Goal: Transaction & Acquisition: Purchase product/service

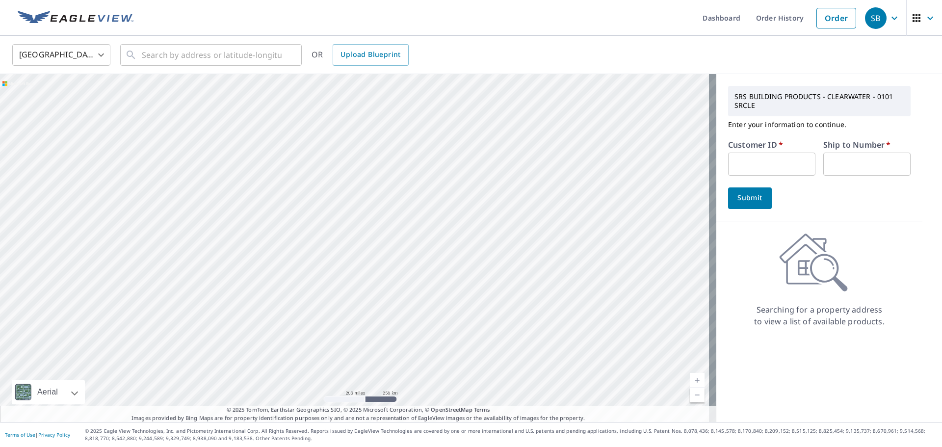
click at [752, 167] on input "text" at bounding box center [771, 164] width 87 height 23
click at [802, 192] on div "Submit" at bounding box center [819, 198] width 183 height 22
click at [761, 154] on input "text" at bounding box center [771, 164] width 87 height 23
click at [183, 66] on div "​" at bounding box center [211, 55] width 182 height 22
click at [799, 154] on input "text" at bounding box center [771, 164] width 87 height 23
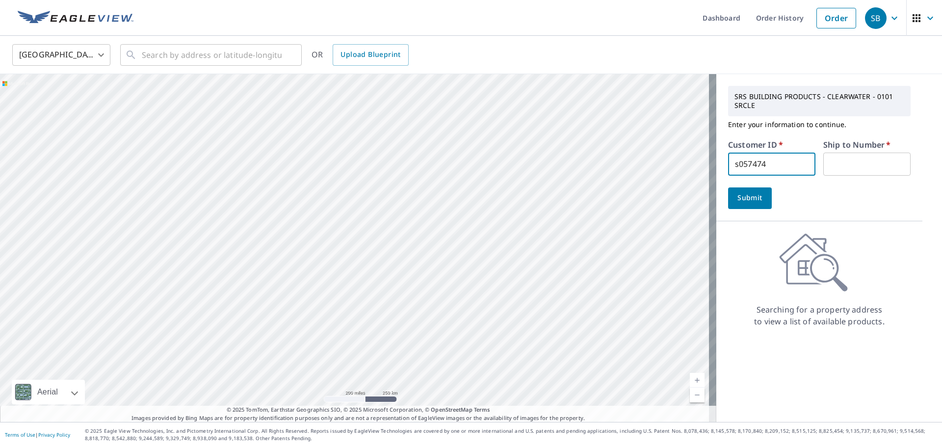
type input "s057474"
type input "1"
click at [738, 204] on span "Submit" at bounding box center [750, 198] width 28 height 12
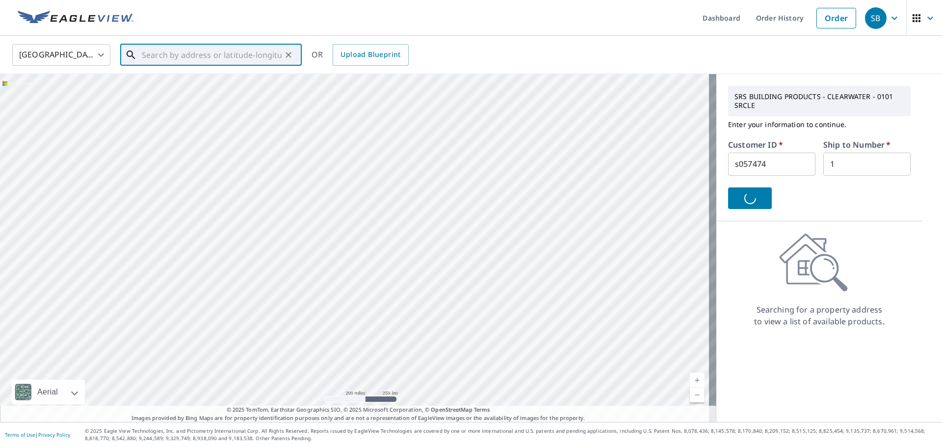
click at [216, 59] on input "text" at bounding box center [212, 54] width 140 height 27
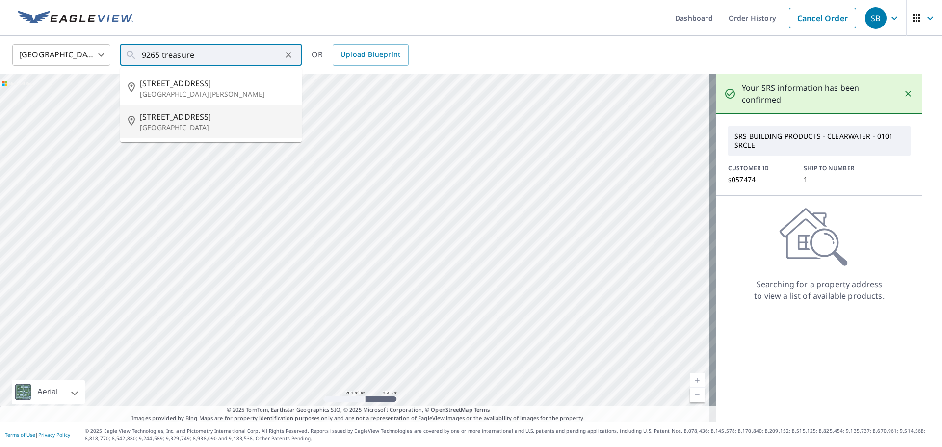
type input "[STREET_ADDRESS]"
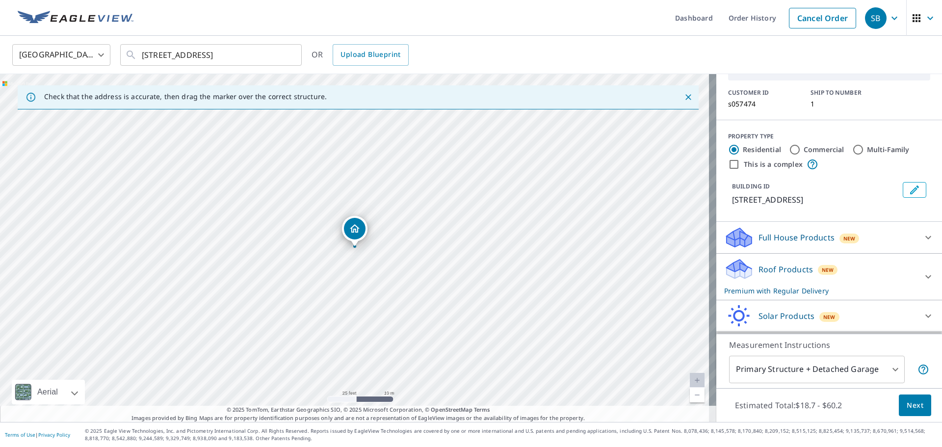
scroll to position [97, 0]
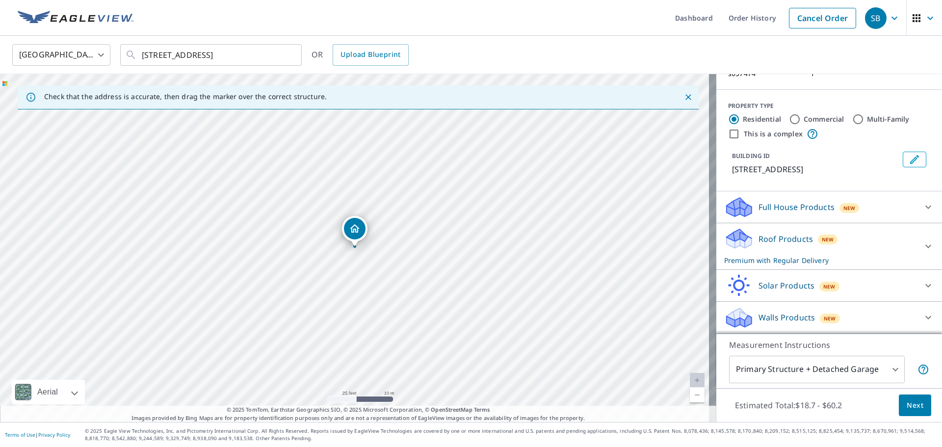
click at [802, 239] on p "Roof Products" at bounding box center [786, 239] width 54 height 12
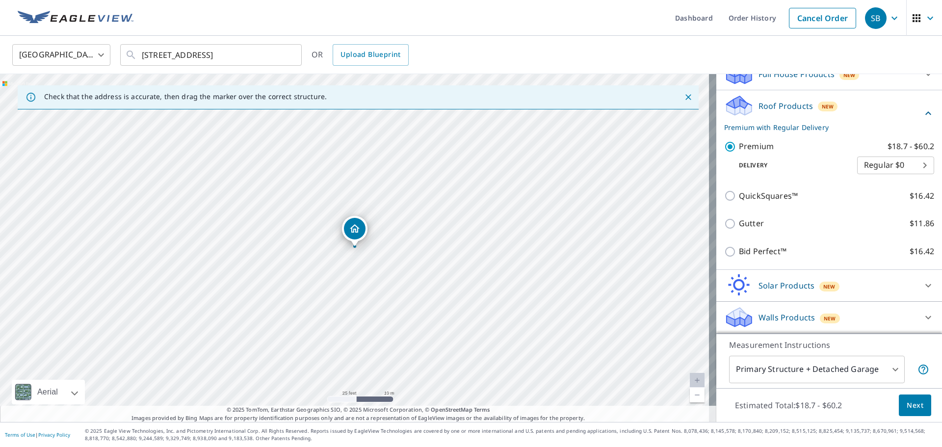
scroll to position [230, 0]
click at [910, 408] on span "Next" at bounding box center [915, 405] width 17 height 12
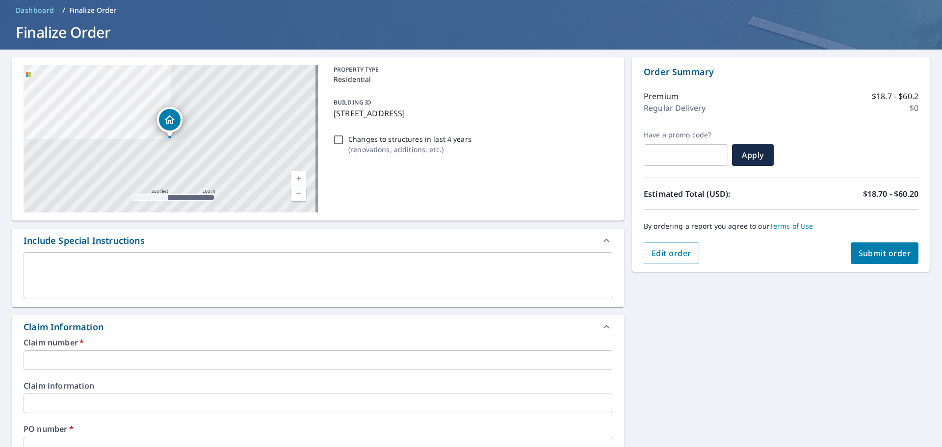
scroll to position [98, 0]
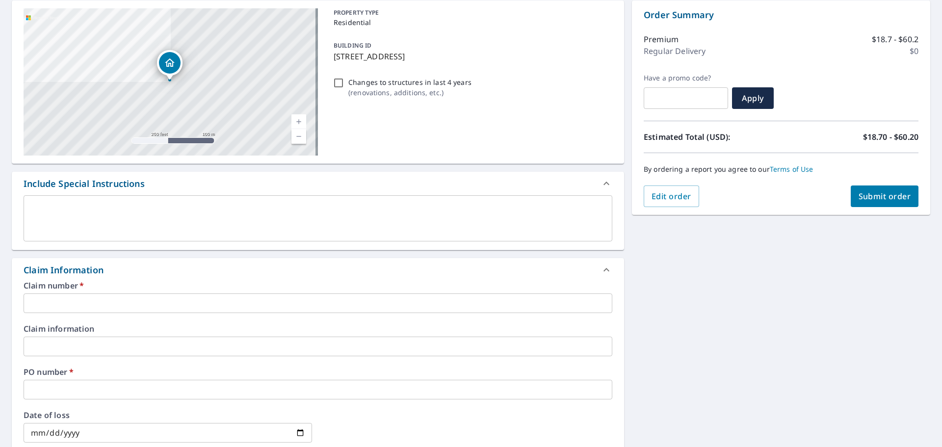
click at [134, 308] on input "text" at bounding box center [318, 303] width 589 height 20
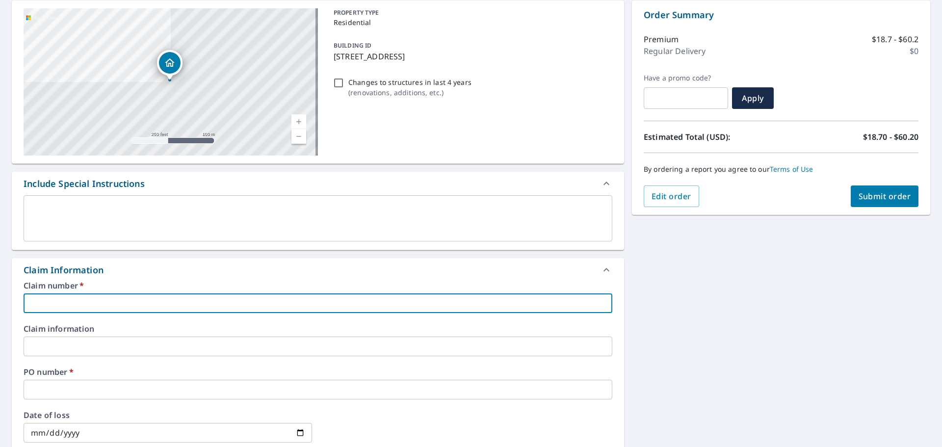
type input "J"
checkbox input "true"
type input "Ji"
checkbox input "true"
type input "[PERSON_NAME]"
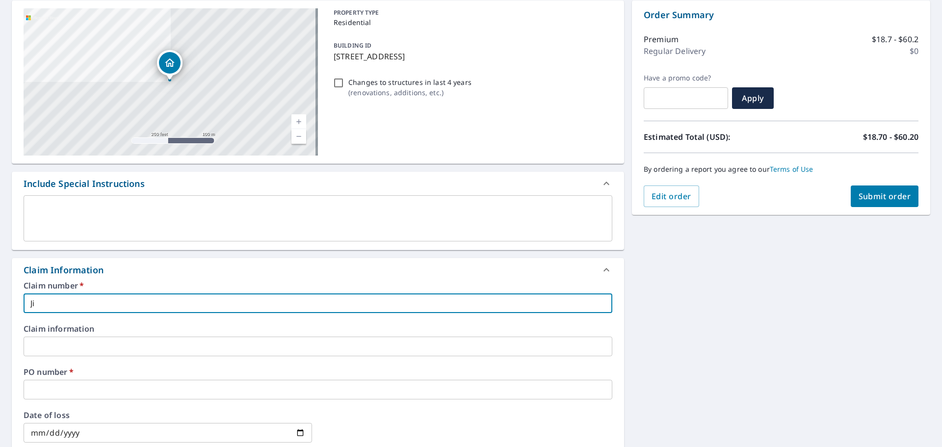
checkbox input "true"
type input "[PERSON_NAME]"
checkbox input "true"
type input "[PERSON_NAME] 9"
checkbox input "true"
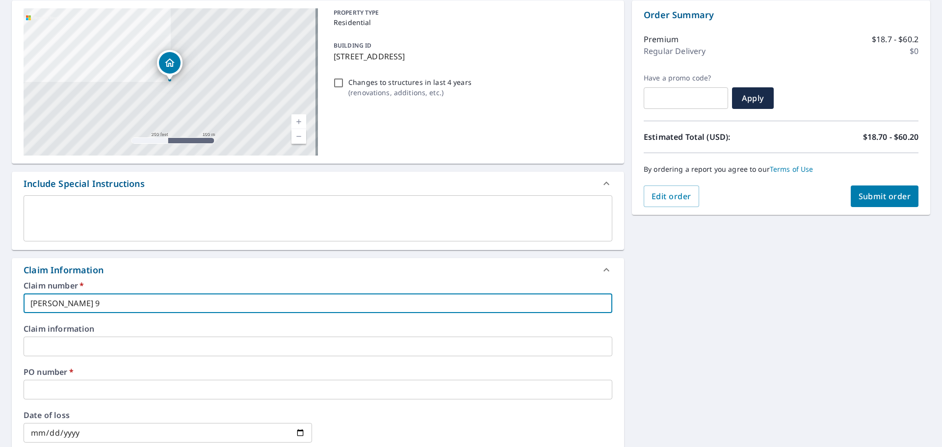
type input "[PERSON_NAME] 92"
checkbox input "true"
type input "[PERSON_NAME] 926"
checkbox input "true"
type input "[PERSON_NAME] 9265"
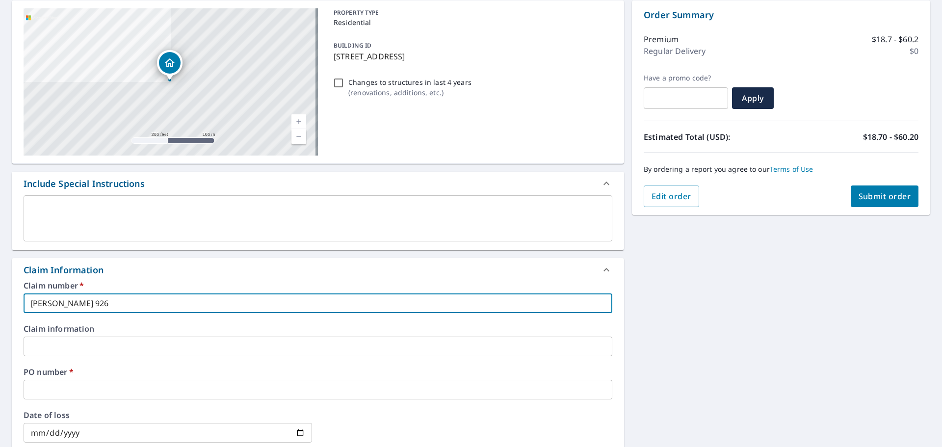
checkbox input "true"
type input "[PERSON_NAME] 9265"
checkbox input "true"
type input "[PERSON_NAME] 9265 T"
checkbox input "true"
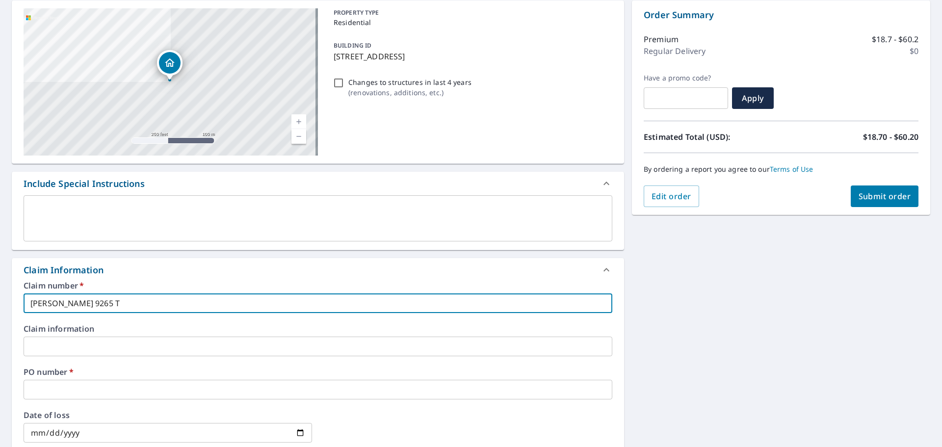
type input "[PERSON_NAME] 9265 Te"
checkbox input "true"
type input "[PERSON_NAME] 9265 T"
checkbox input "true"
type input "[PERSON_NAME] 9265 Tr"
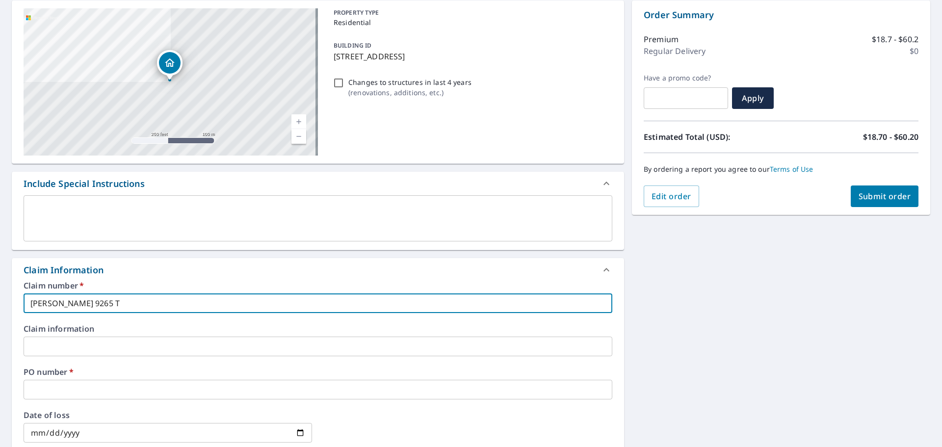
checkbox input "true"
type input "[PERSON_NAME] 9265 Tre"
checkbox input "true"
type input "[PERSON_NAME] 9265 Trea"
checkbox input "true"
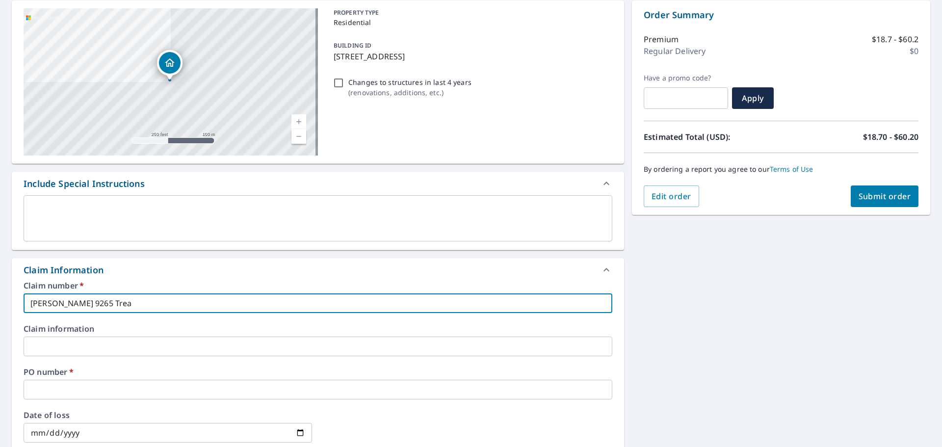
type input "[PERSON_NAME] 9265 Treas"
checkbox input "true"
type input "[PERSON_NAME] 9265 Treasu"
checkbox input "true"
type input "[PERSON_NAME] 9265 Treasur"
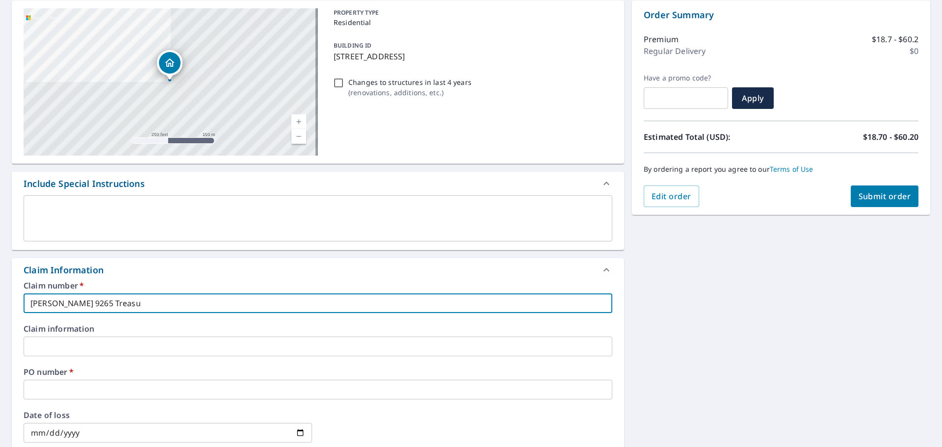
checkbox input "true"
type input "[PERSON_NAME] 9265 Treasure"
checkbox input "true"
type input "[PERSON_NAME] 9265 Treasure"
checkbox input "true"
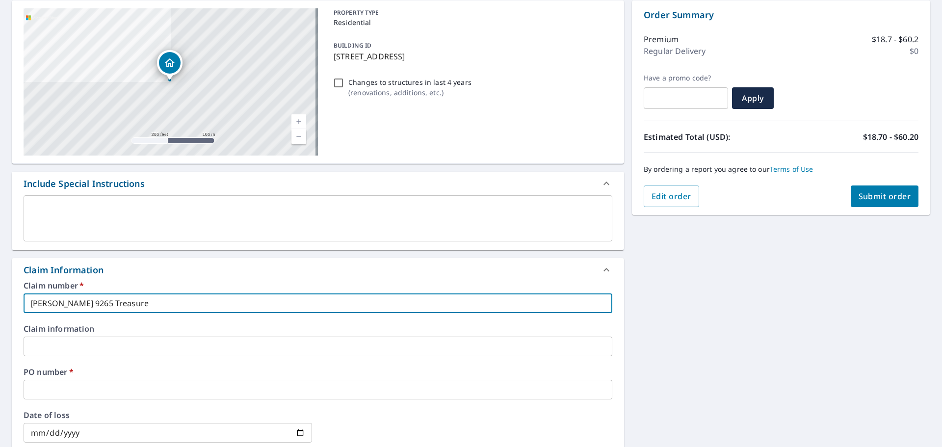
type input "[PERSON_NAME] 9265 Treasure l"
checkbox input "true"
type input "[PERSON_NAME] 9265 Treasure ln"
checkbox input "true"
type input "[PERSON_NAME] 9265 Treasure ln"
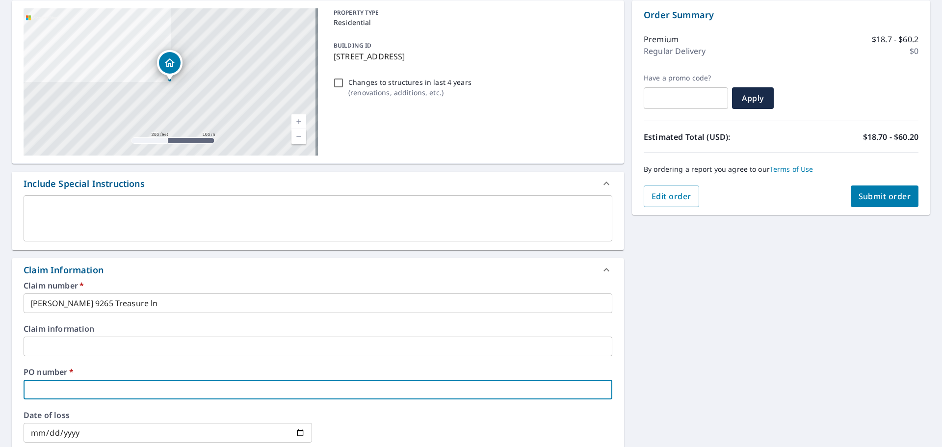
type input "j"
checkbox input "true"
type input "ji"
checkbox input "true"
type input "[PERSON_NAME]"
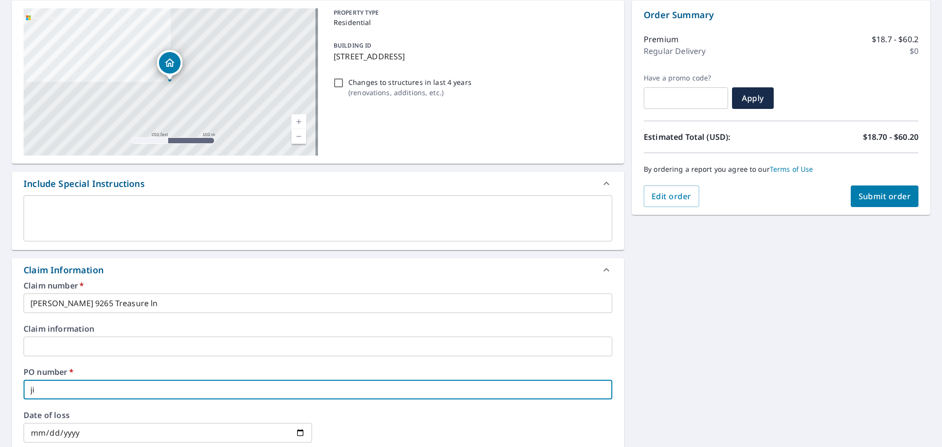
checkbox input "true"
type input "[PERSON_NAME]"
checkbox input "true"
type input "[PERSON_NAME] 9"
checkbox input "true"
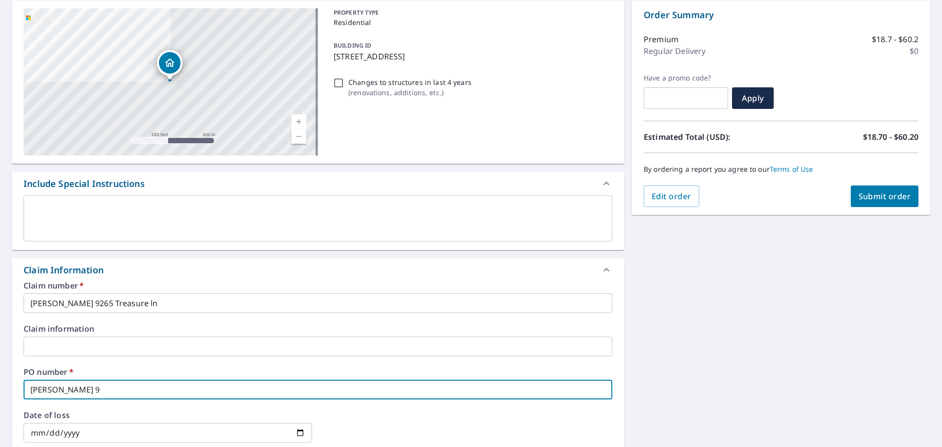
type input "[PERSON_NAME] 92"
checkbox input "true"
type input "[PERSON_NAME] 926"
checkbox input "true"
type input "[PERSON_NAME] 9265"
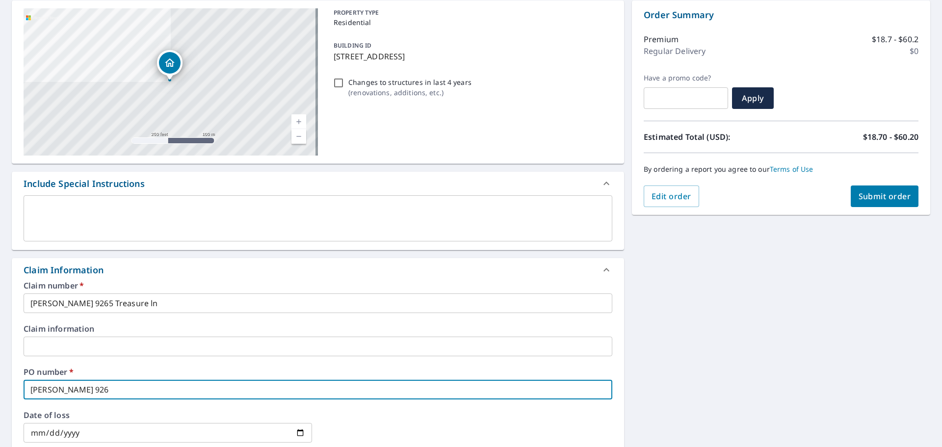
checkbox input "true"
type input "[PERSON_NAME] 9265"
checkbox input "true"
type input "[PERSON_NAME] 9265 t"
checkbox input "true"
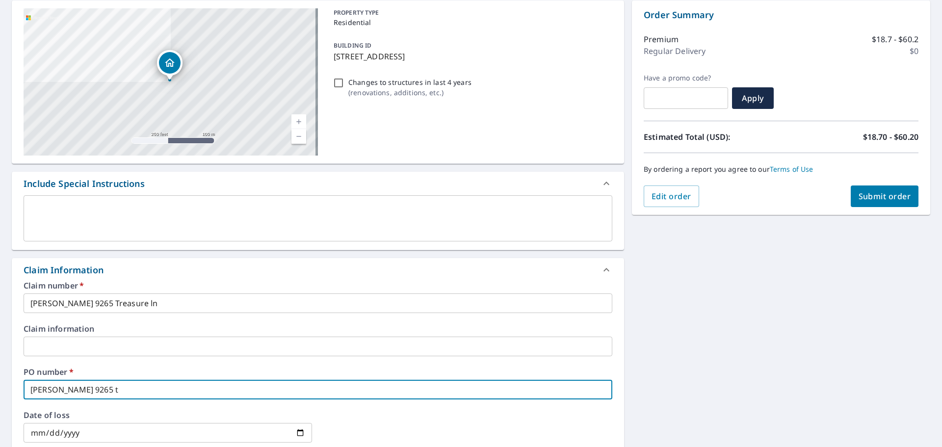
type input "[PERSON_NAME] 9265 tr"
checkbox input "true"
type input "[PERSON_NAME] 9265 tre"
checkbox input "true"
type input "[PERSON_NAME] 9265 trea"
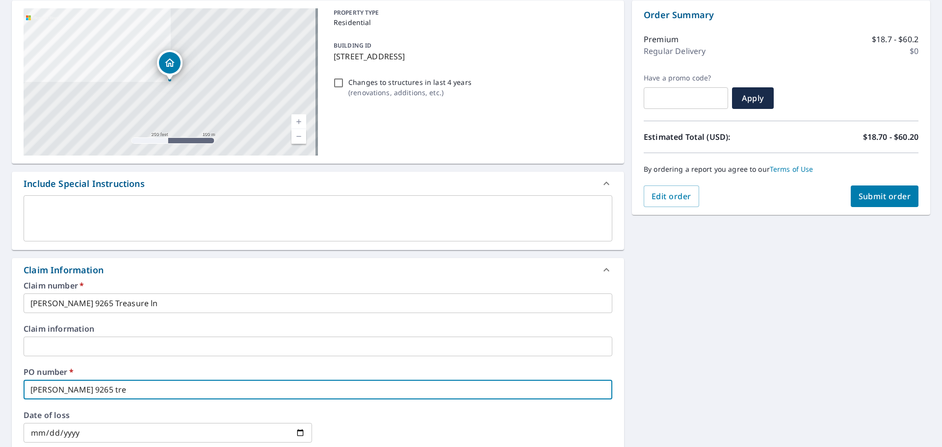
checkbox input "true"
type input "[PERSON_NAME] 9265 treas"
checkbox input "true"
type input "[PERSON_NAME] 9265 treasur"
checkbox input "true"
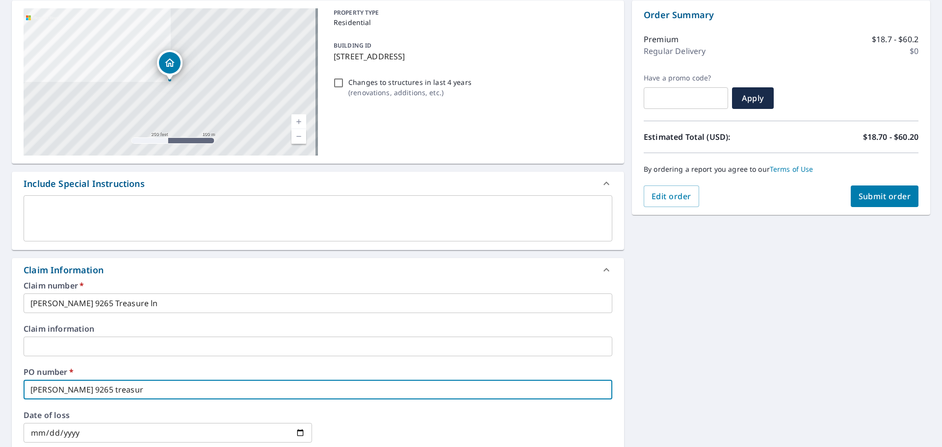
type input "[PERSON_NAME] 9265 treasure"
checkbox input "true"
type input "[PERSON_NAME] 9265 treasure"
checkbox input "true"
type input "[PERSON_NAME] 9265 treasure l"
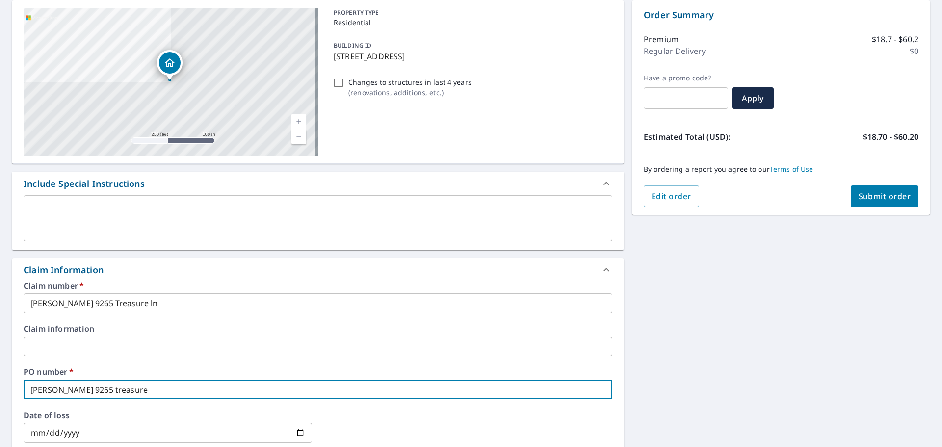
checkbox input "true"
type input "[PERSON_NAME] 9265 treasure ln"
checkbox input "true"
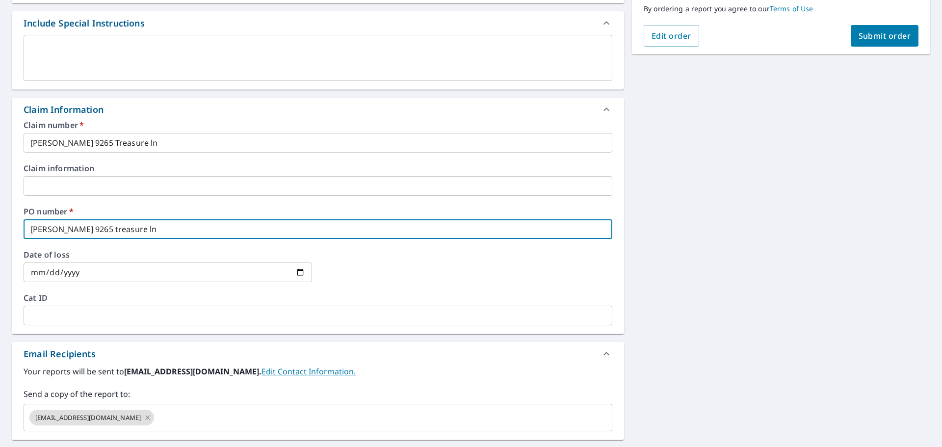
scroll to position [294, 0]
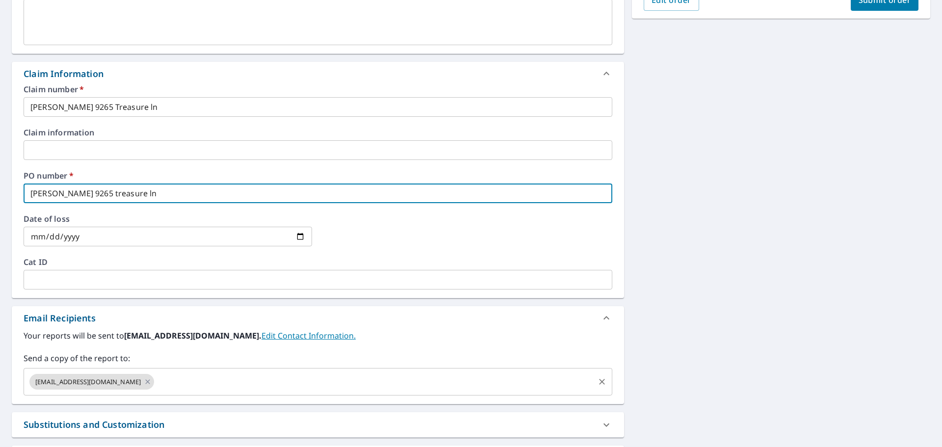
type input "[PERSON_NAME] 9265 treasure ln"
click at [156, 382] on input "text" at bounding box center [375, 381] width 438 height 19
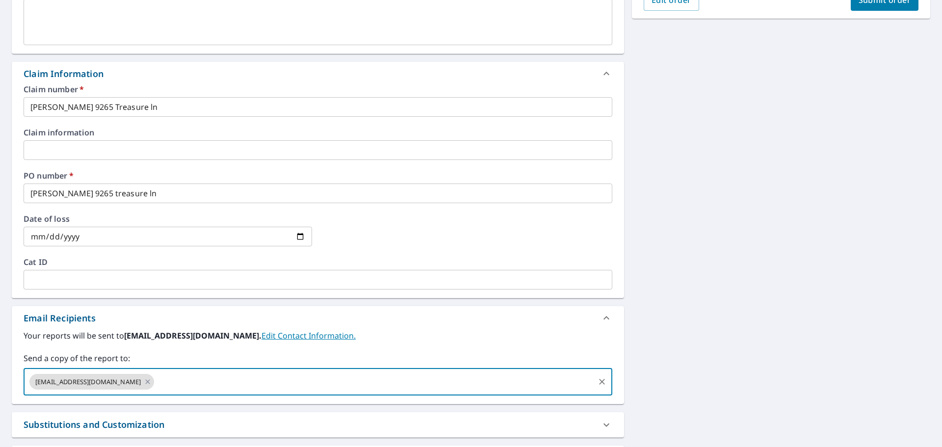
checkbox input "true"
type input "[PERSON_NAME][EMAIL_ADDRESS][PERSON_NAME][DOMAIN_NAME]"
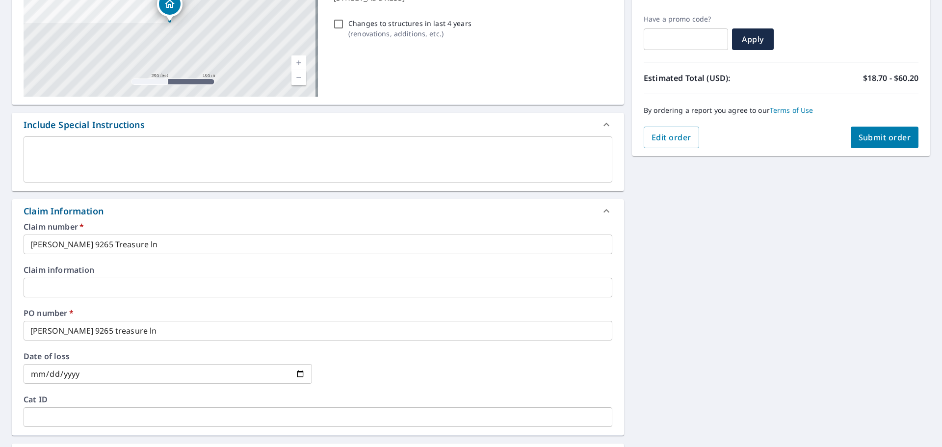
scroll to position [98, 0]
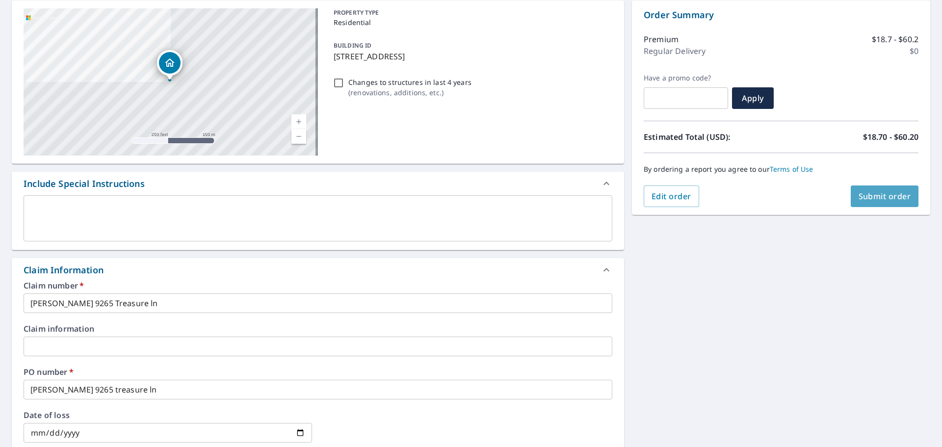
click at [875, 199] on span "Submit order" at bounding box center [885, 196] width 53 height 11
checkbox input "true"
